Goal: Check status

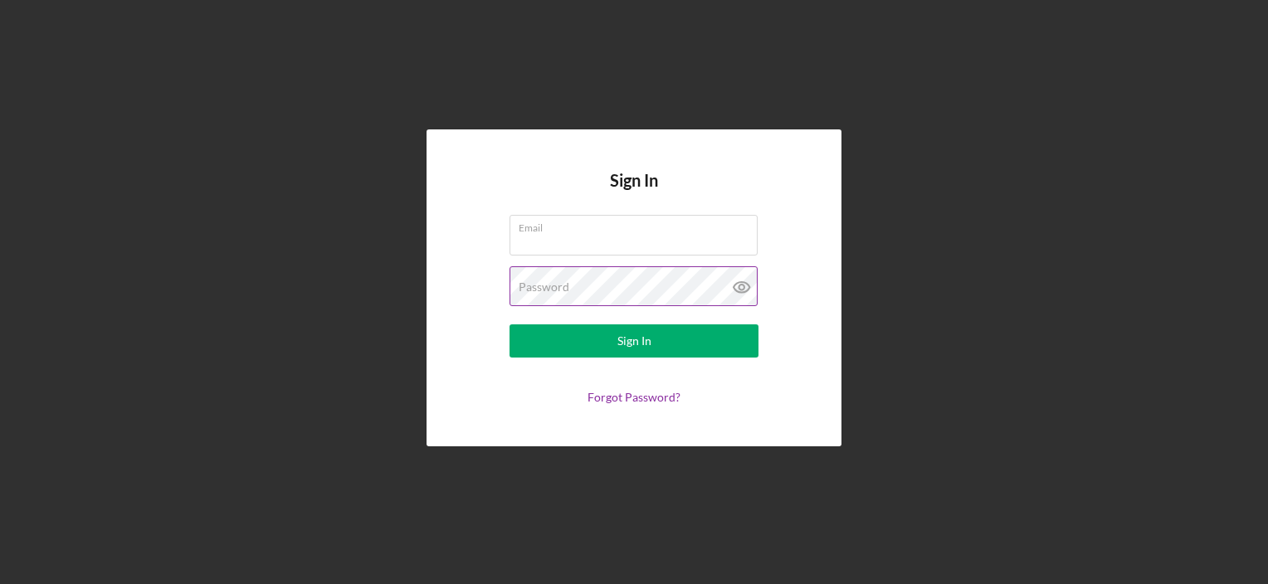
type input "[EMAIL_ADDRESS][DOMAIN_NAME]"
click at [737, 295] on icon at bounding box center [741, 286] width 41 height 41
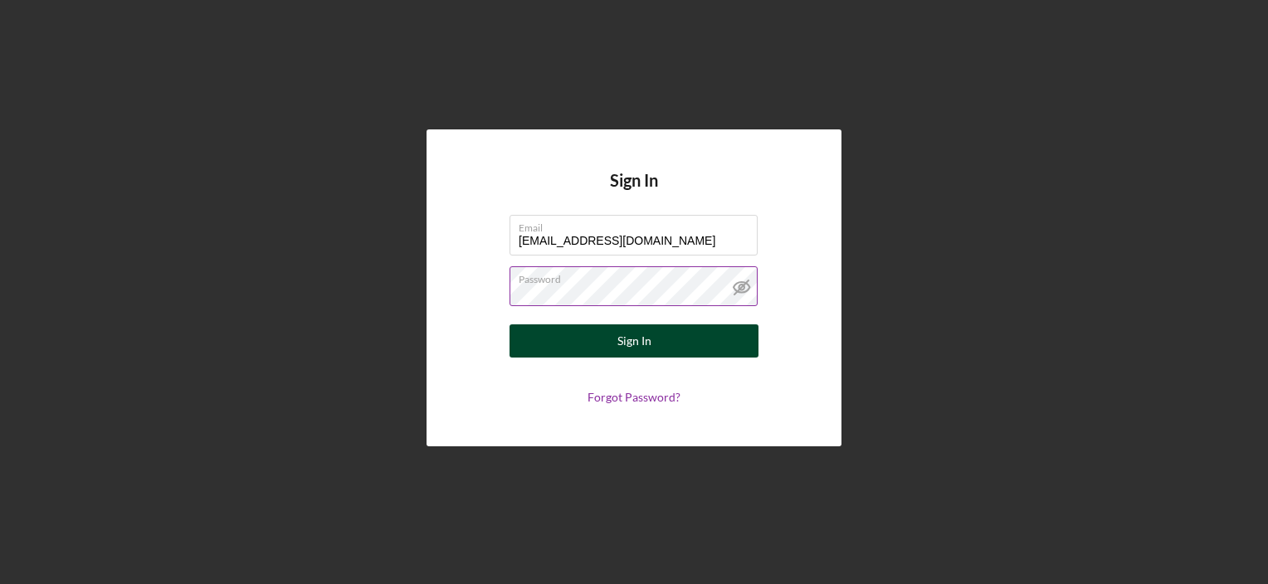
click at [638, 343] on div "Sign In" at bounding box center [634, 341] width 34 height 33
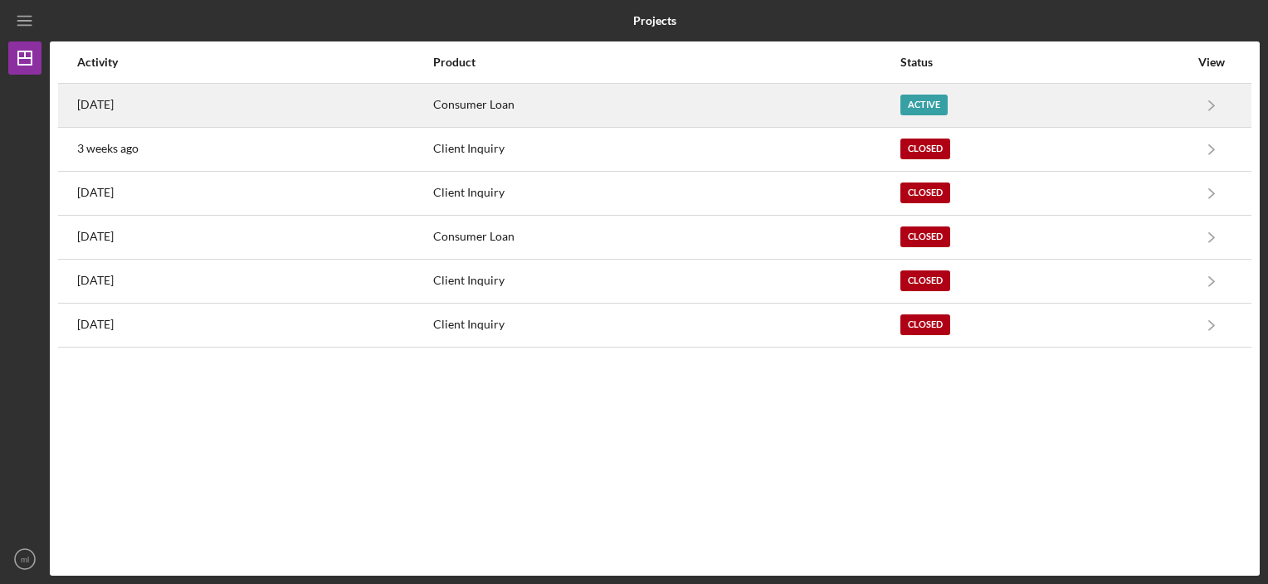
click at [933, 104] on div "Active" at bounding box center [924, 105] width 47 height 21
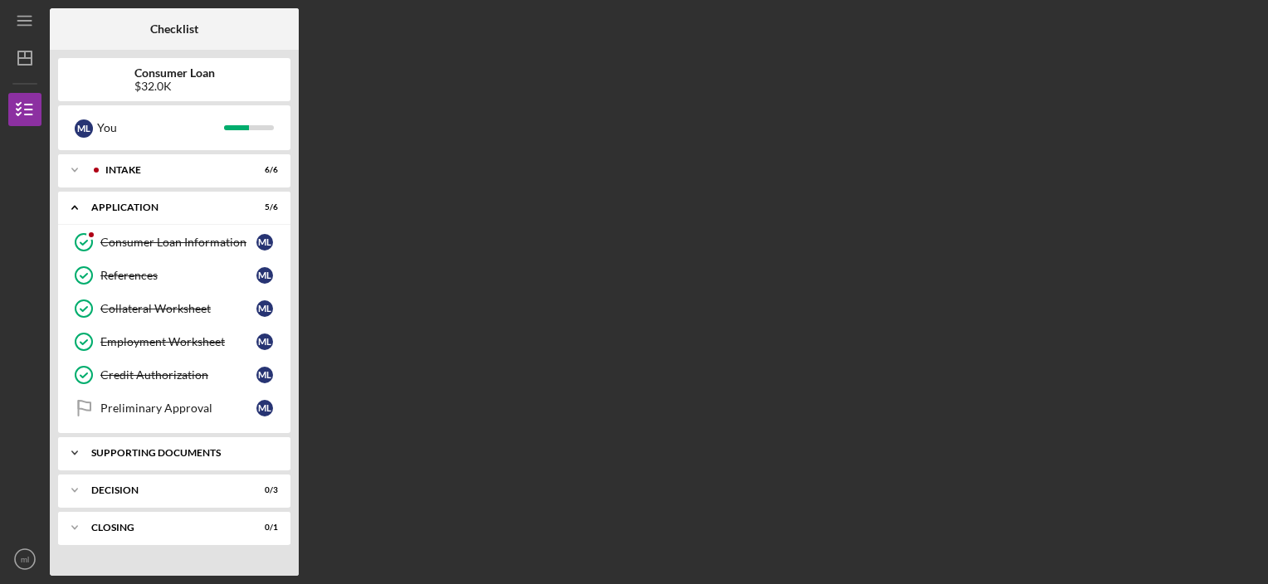
click at [129, 441] on div "Icon/Expander Supporting Documents 0 / 6" at bounding box center [174, 453] width 232 height 33
click at [437, 334] on div "Checklist Consumer Loan $32.0K m l You Icon/Expander Intake 6 / 6 Icon/Expander…" at bounding box center [655, 292] width 1210 height 568
click at [71, 168] on icon "Icon/Expander" at bounding box center [74, 170] width 33 height 33
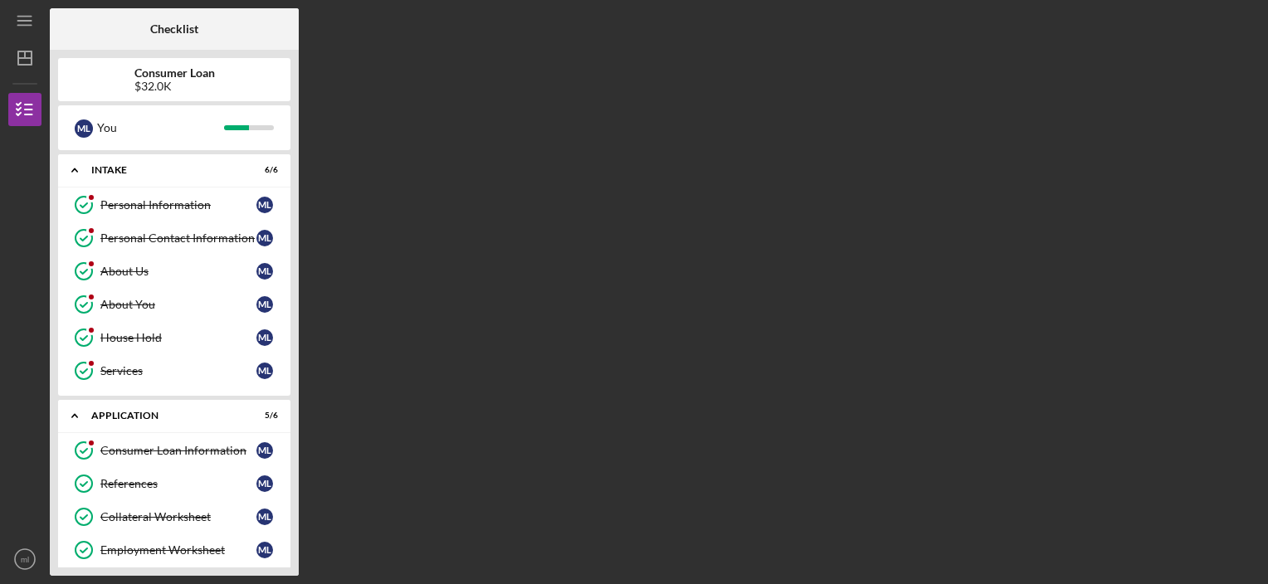
click at [295, 332] on div "Consumer Loan $32.0K m l You Icon/Expander Intake 6 / 6 Personal Information Pe…" at bounding box center [174, 313] width 249 height 526
click at [294, 242] on div "Consumer Loan $32.0K m l You Icon/Expander Intake 6 / 6 Personal Information Pe…" at bounding box center [174, 313] width 249 height 526
click at [17, 54] on icon "Icon/Dashboard" at bounding box center [24, 57] width 41 height 41
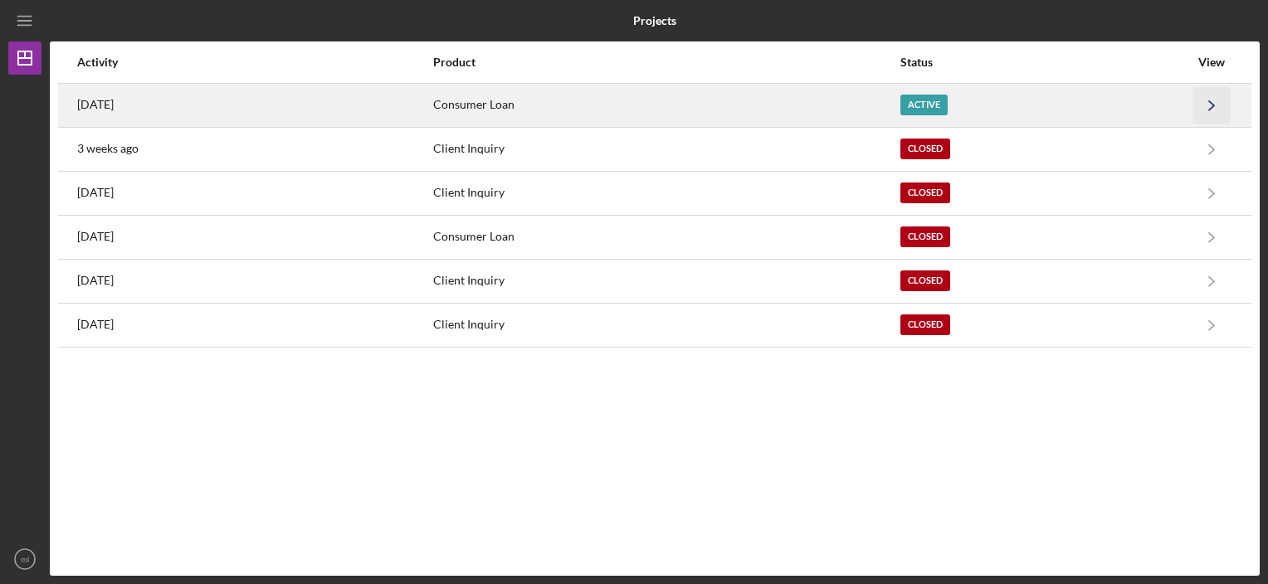
click at [1208, 117] on icon "Icon/Navigate" at bounding box center [1211, 104] width 37 height 37
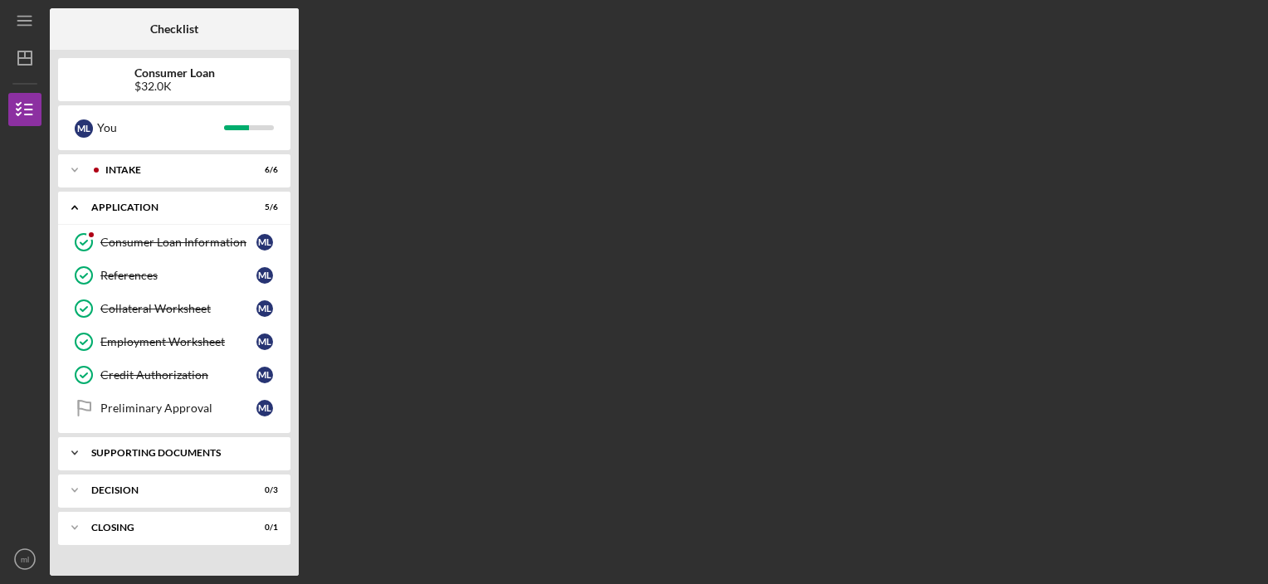
click at [80, 450] on icon "Icon/Expander" at bounding box center [74, 453] width 33 height 33
click at [292, 255] on div "Consumer Loan $32.0K m l You Icon/Expander Intake 6 / 6 Icon/Expander Applicati…" at bounding box center [174, 313] width 249 height 526
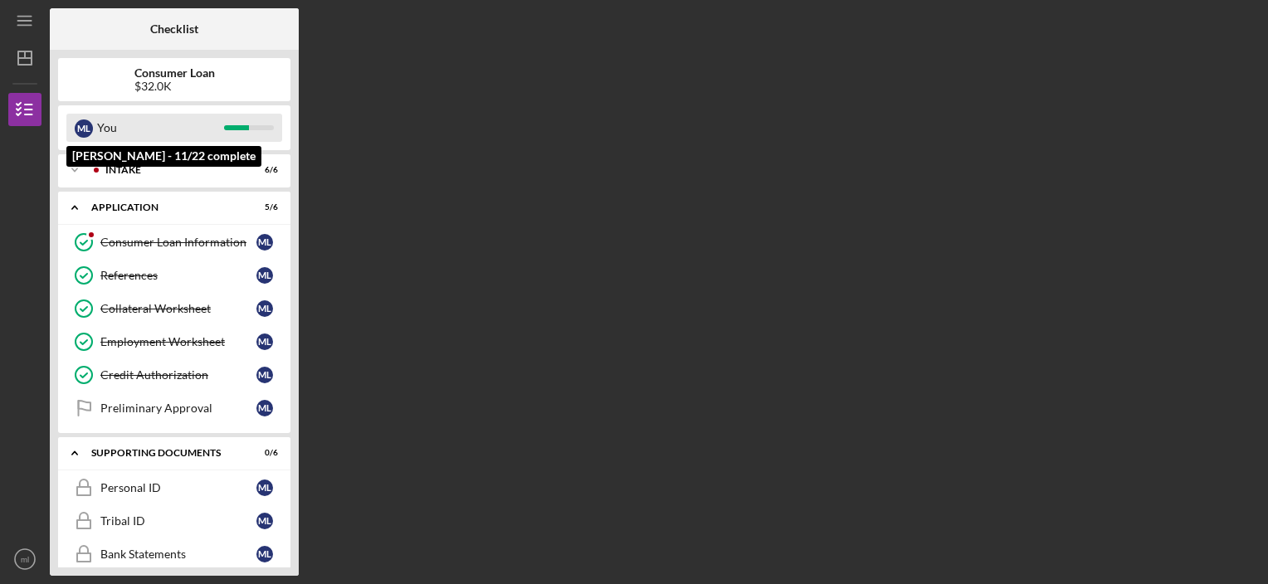
click at [129, 129] on div "You" at bounding box center [160, 128] width 127 height 28
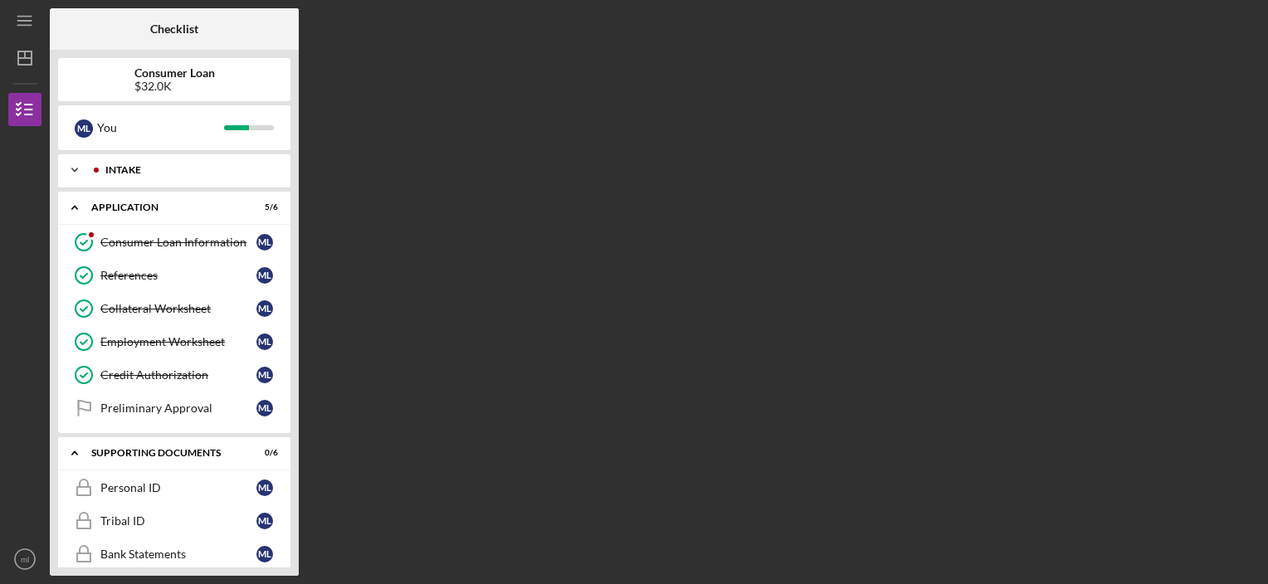
click at [76, 168] on icon "Icon/Expander" at bounding box center [74, 170] width 33 height 33
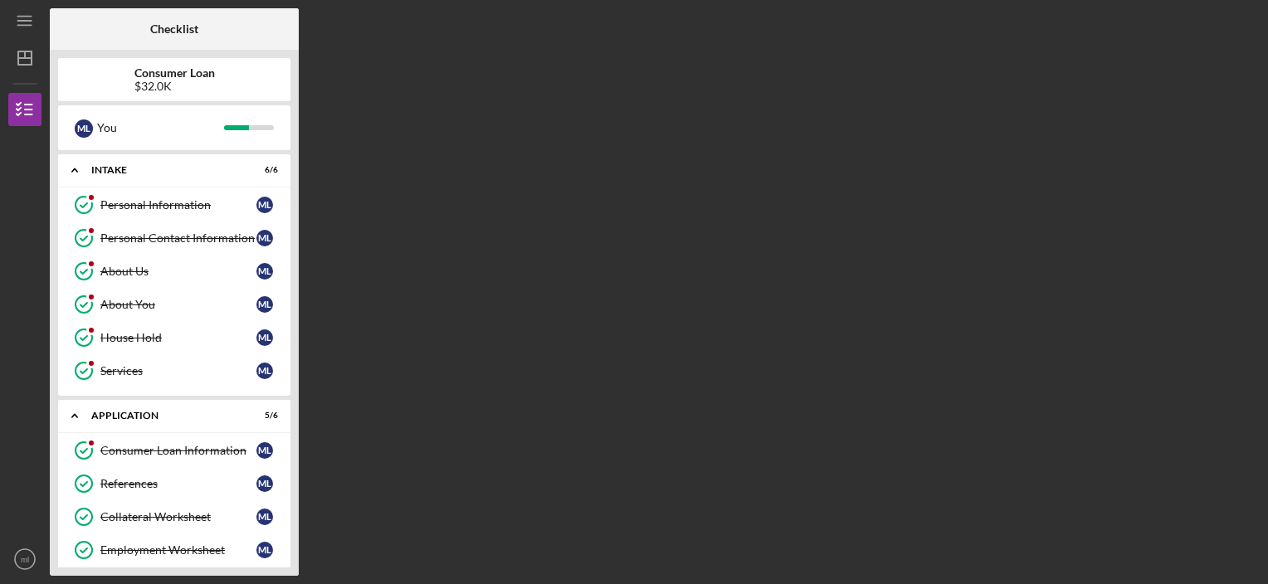
click at [295, 126] on div "Consumer Loan $32.0K m l You Icon/Expander Intake 6 / 6 Personal Information Pe…" at bounding box center [174, 313] width 249 height 526
